Goal: Check status: Check status

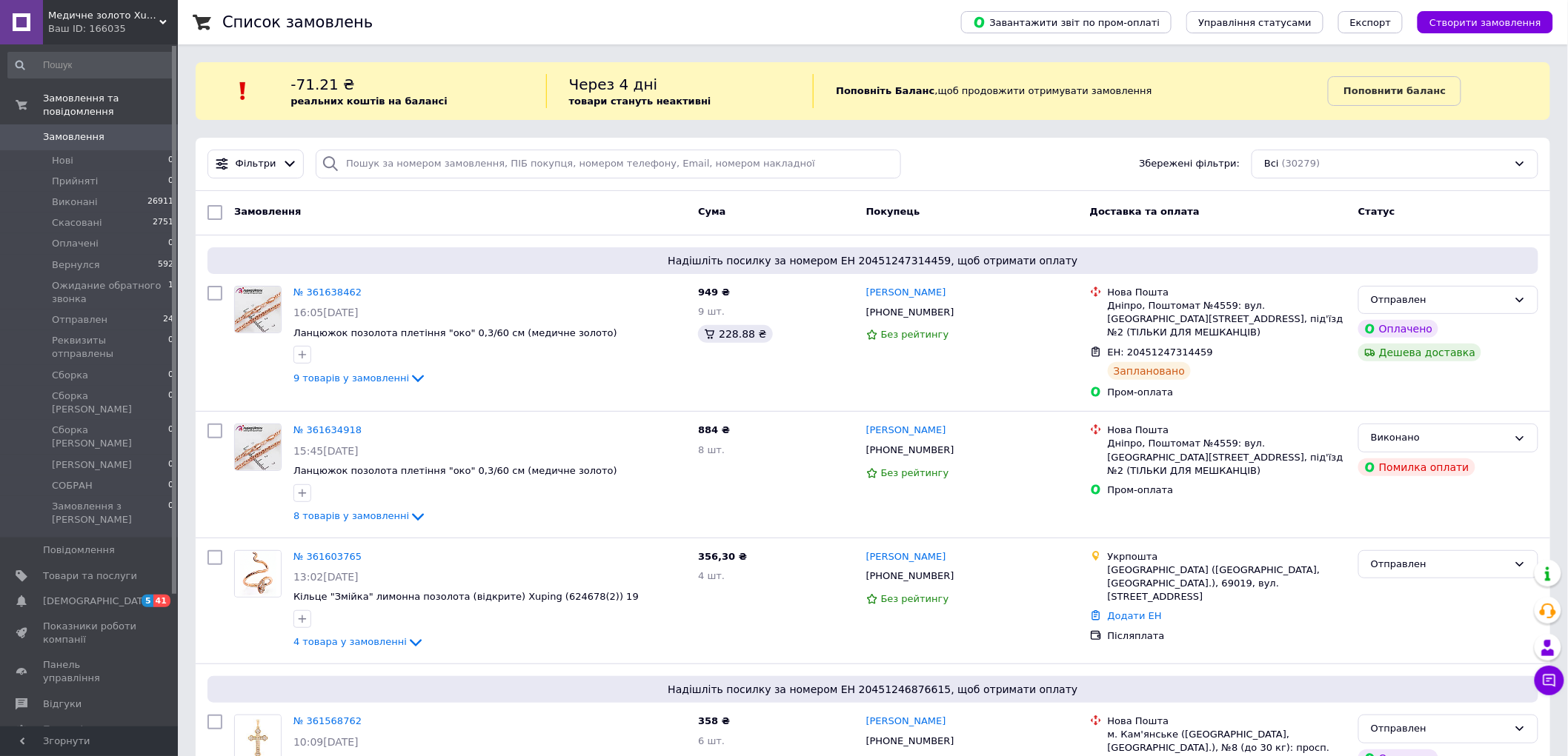
click at [831, 26] on div "Список замовлень" at bounding box center [577, 22] width 709 height 44
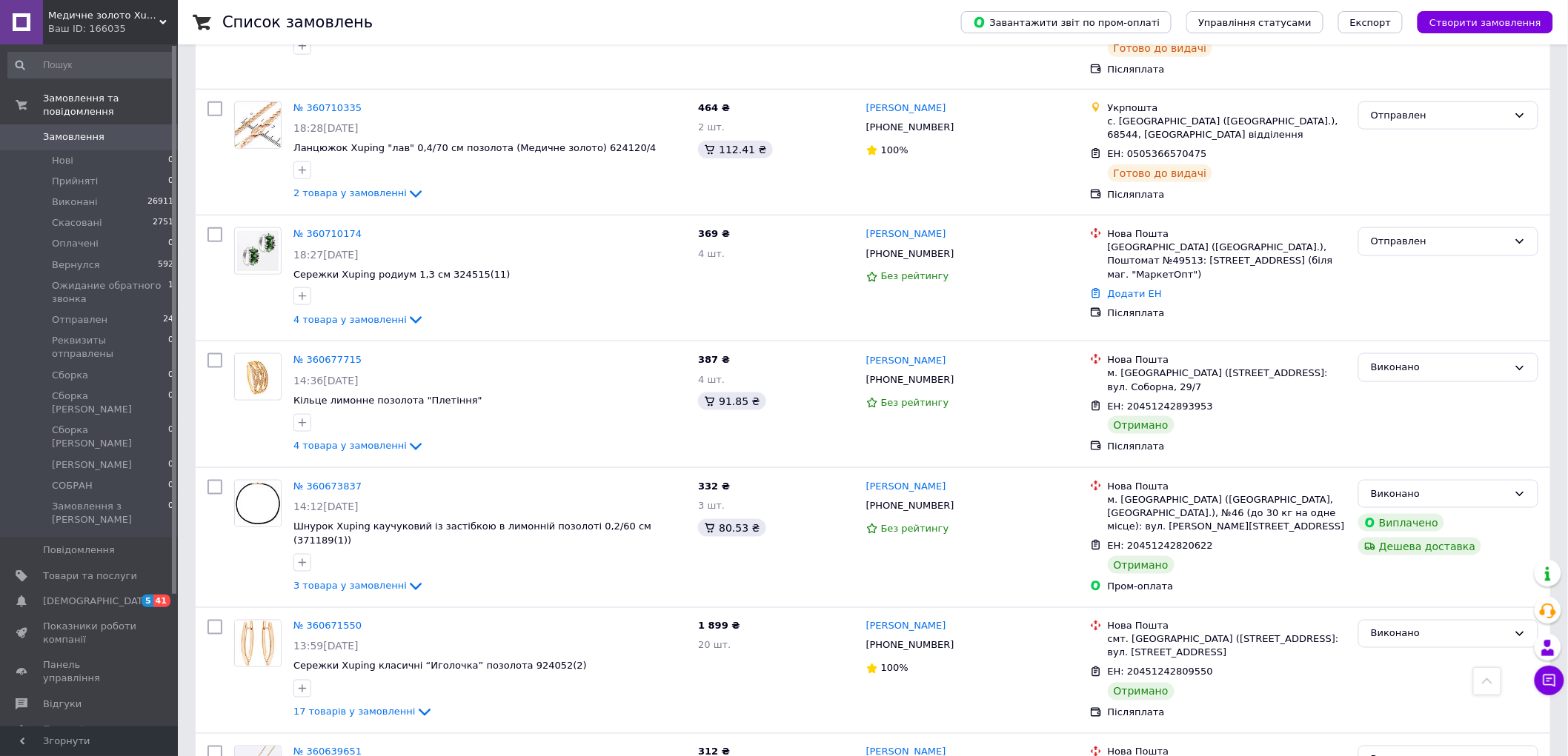
scroll to position [5837, 0]
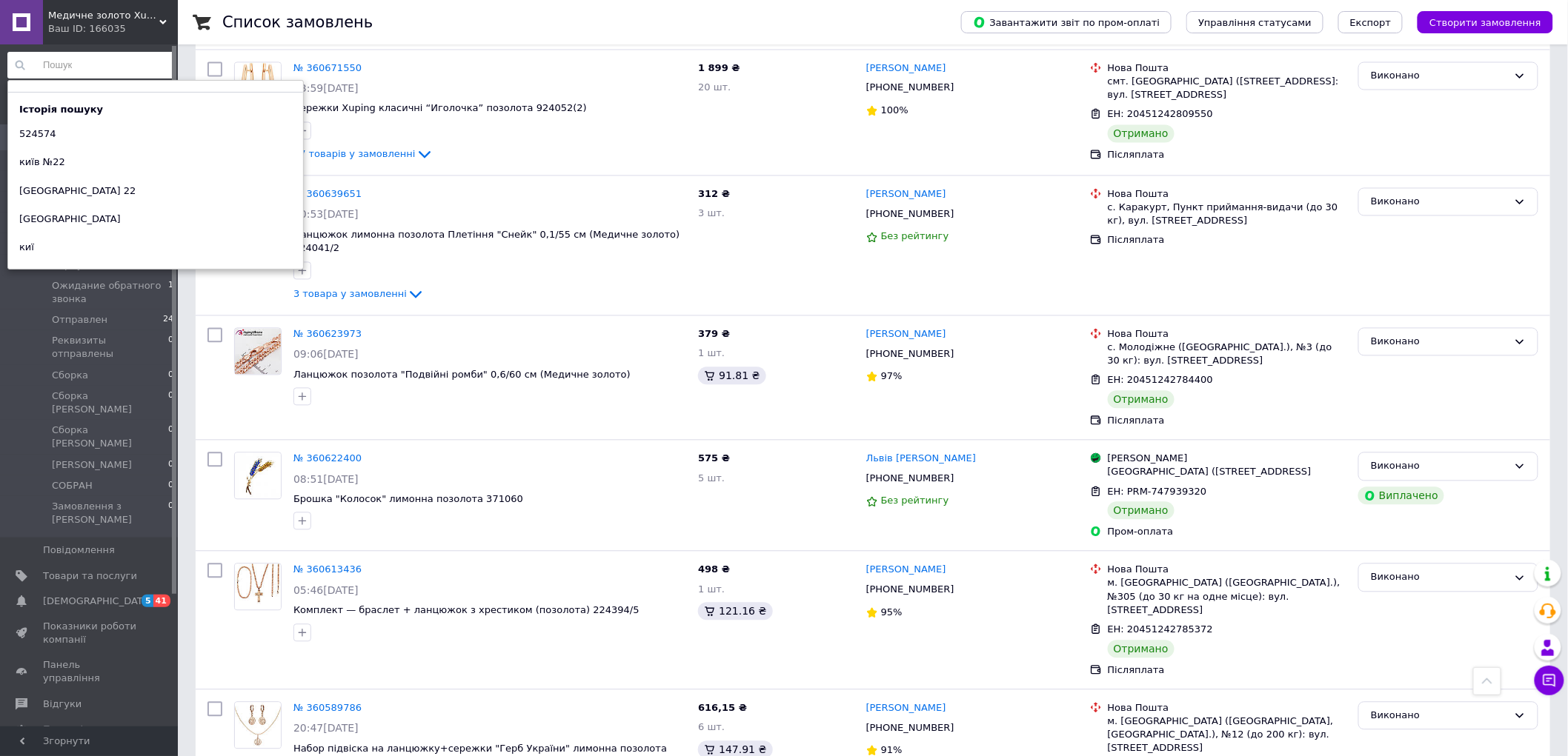
click at [53, 61] on input at bounding box center [91, 65] width 167 height 27
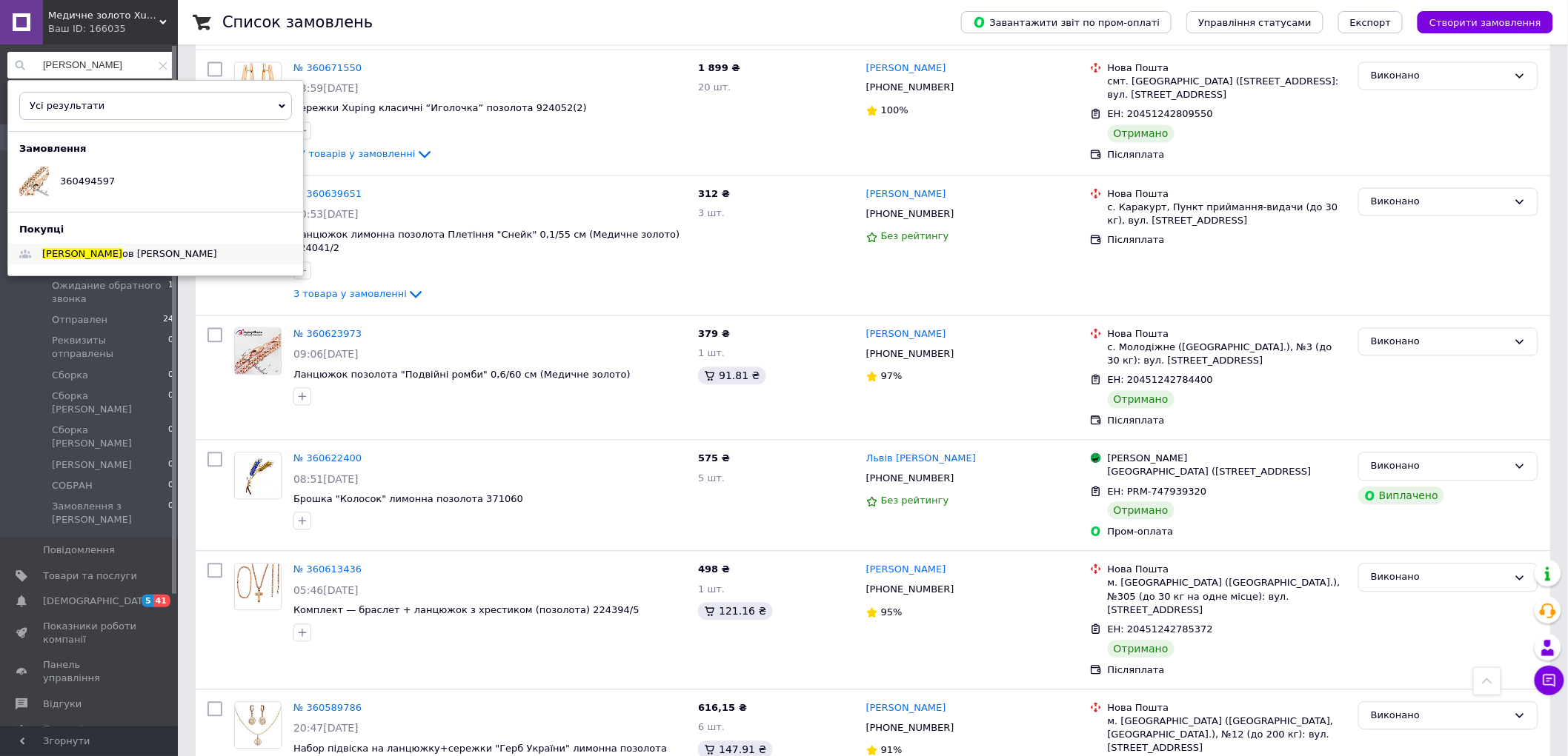
type input "[PERSON_NAME]"
click at [122, 252] on span "ов Геннадій" at bounding box center [169, 253] width 95 height 11
click at [165, 63] on input "булич" at bounding box center [91, 65] width 167 height 27
click at [160, 70] on icon at bounding box center [162, 66] width 9 height 9
